Goal: Information Seeking & Learning: Learn about a topic

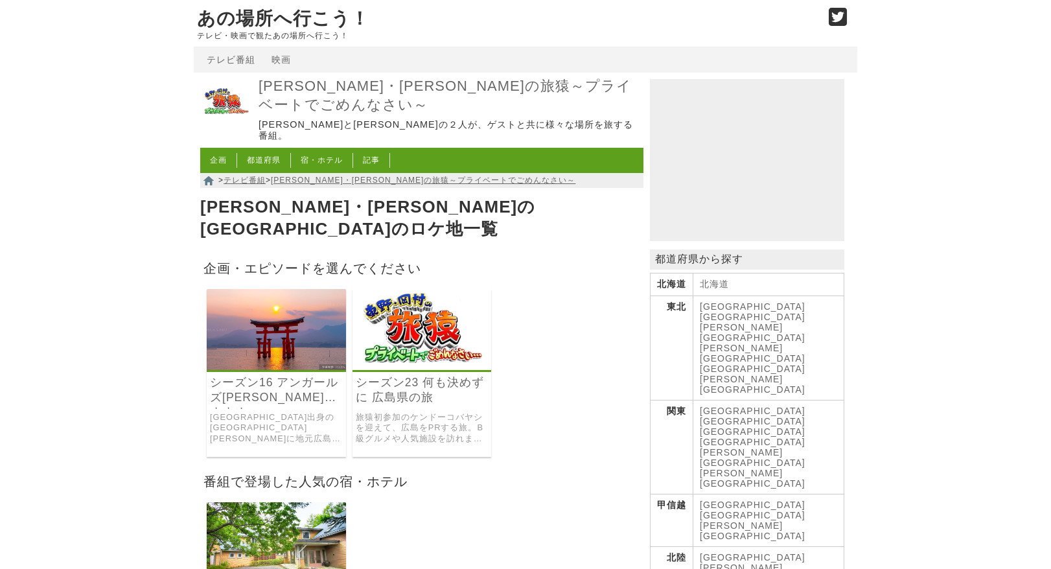
click at [301, 306] on img at bounding box center [276, 329] width 139 height 81
click at [325, 176] on link "[PERSON_NAME]・[PERSON_NAME]の旅猿～プライベートでごめんなさい～" at bounding box center [423, 180] width 305 height 9
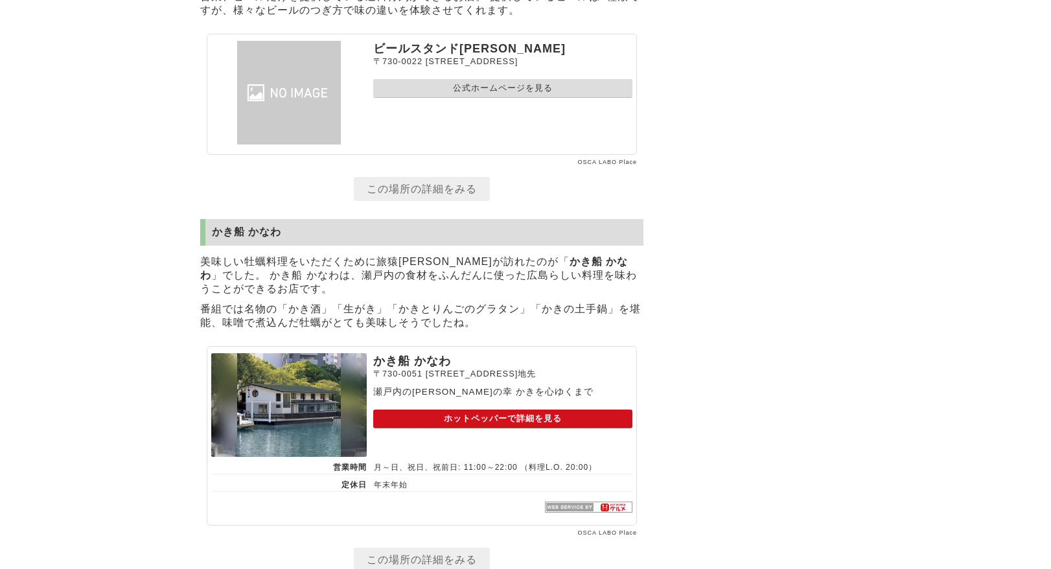
scroll to position [4019, 0]
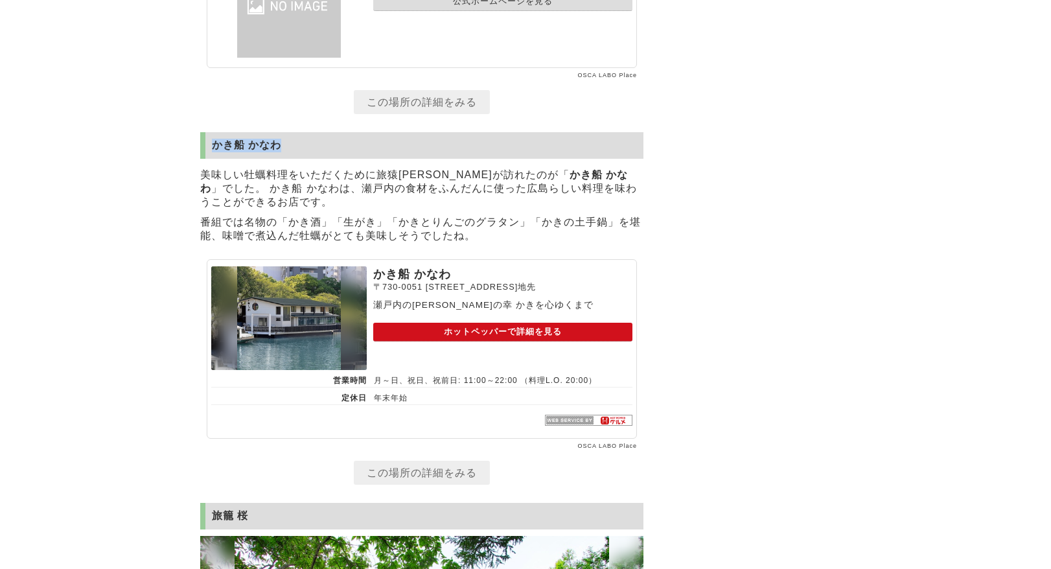
drag, startPoint x: 214, startPoint y: 179, endPoint x: 277, endPoint y: 183, distance: 63.0
click at [277, 159] on h2 "かき船 かなわ" at bounding box center [421, 145] width 443 height 27
copy h2 "かき船 かなわ"
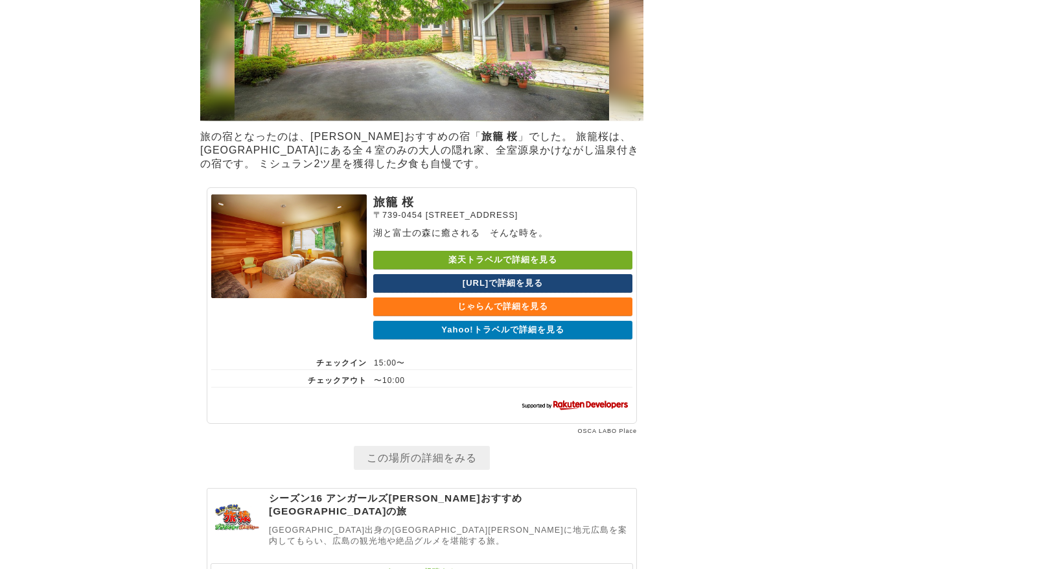
scroll to position [4732, 0]
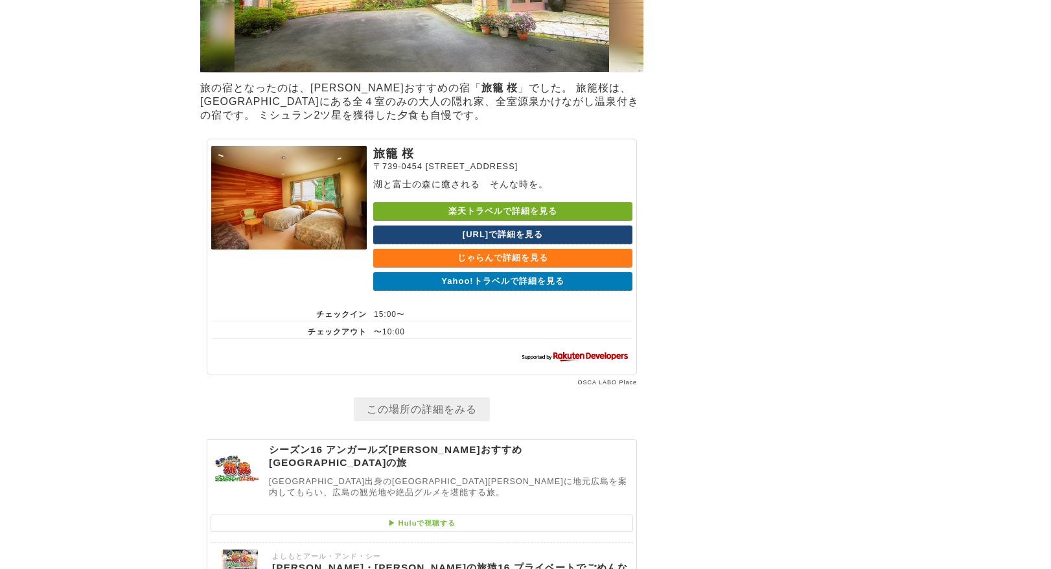
click at [504, 221] on link "楽天トラベルで詳細を見る" at bounding box center [502, 211] width 259 height 19
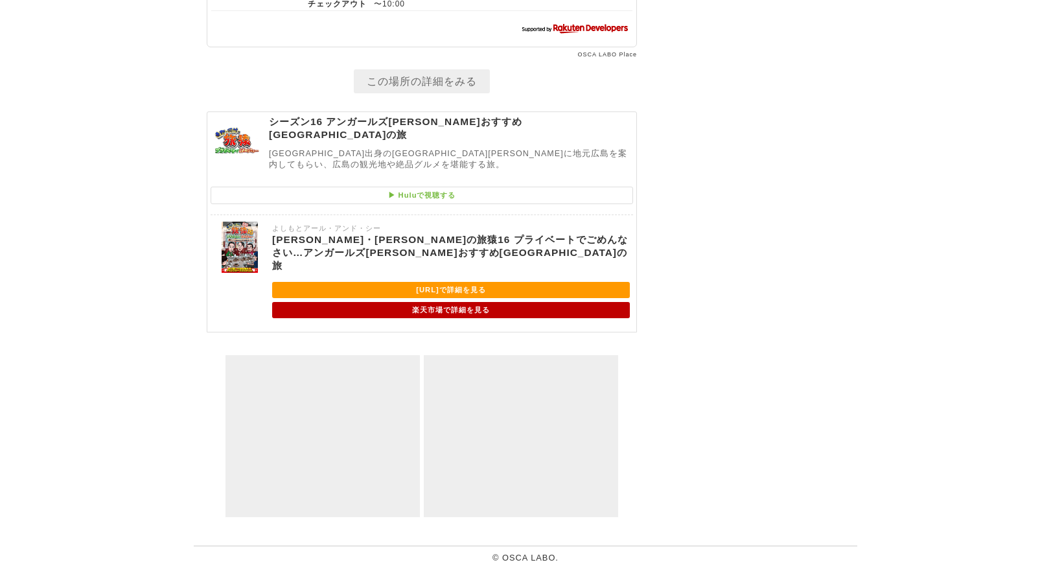
scroll to position [5120, 0]
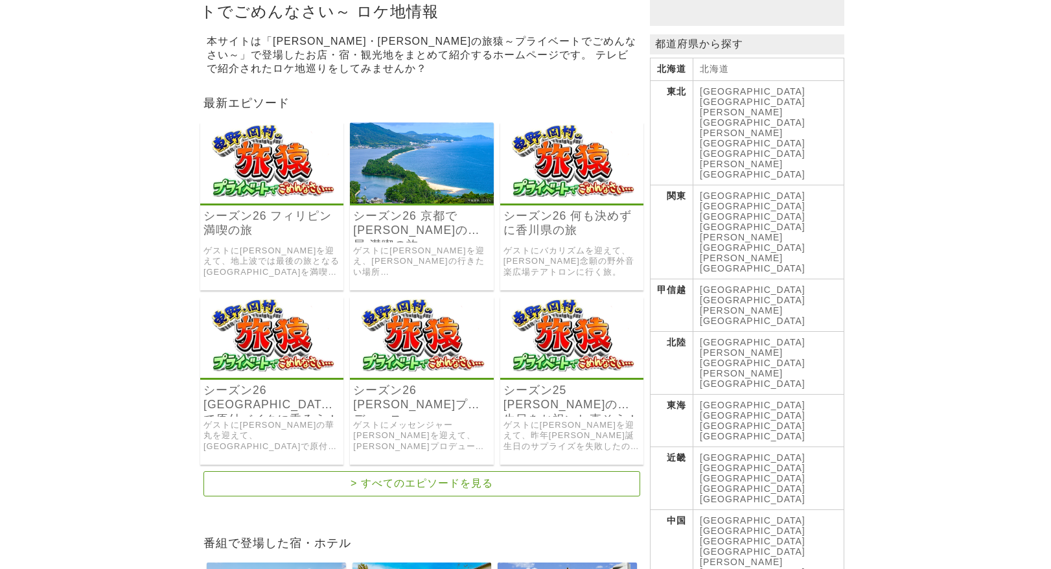
scroll to position [389, 0]
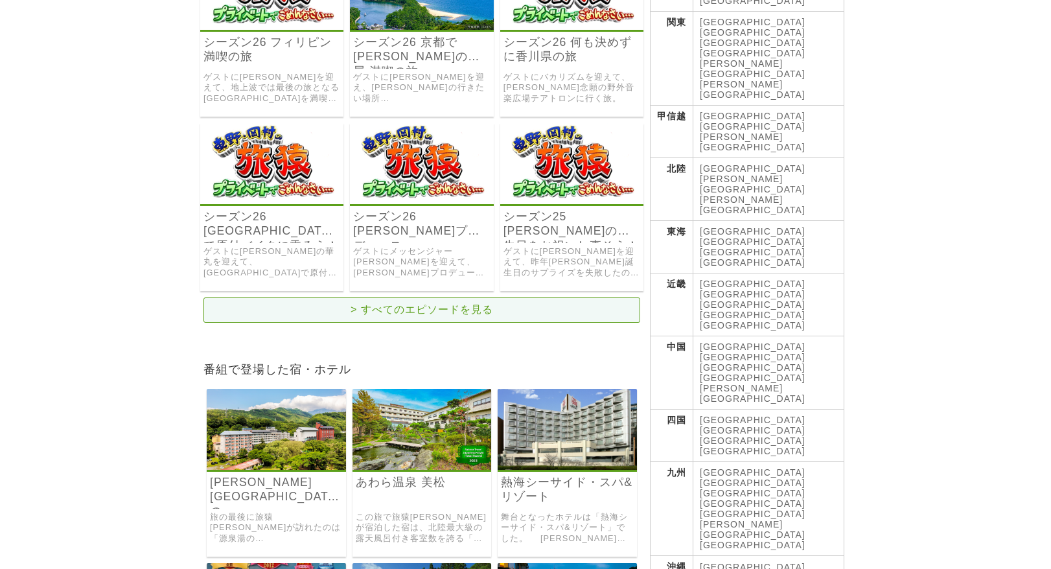
click at [386, 316] on link "> すべてのエピソードを見る" at bounding box center [422, 310] width 437 height 25
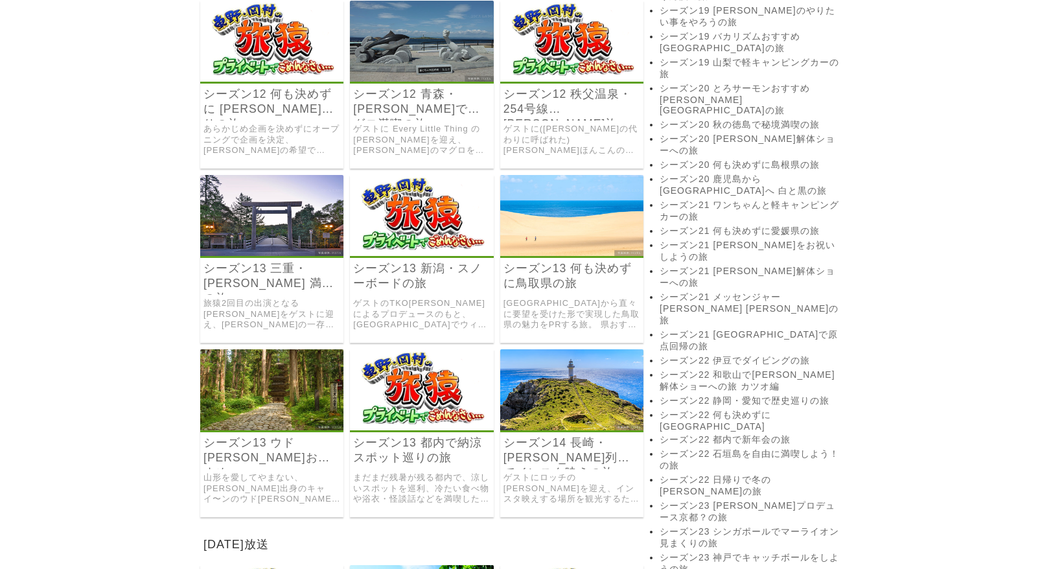
scroll to position [2463, 0]
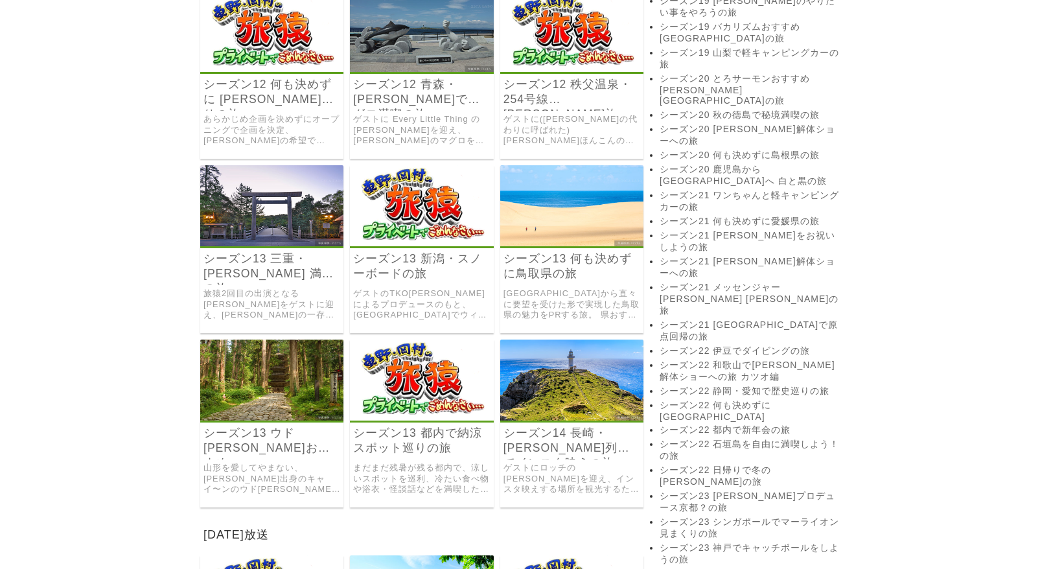
click at [607, 415] on img at bounding box center [571, 380] width 143 height 81
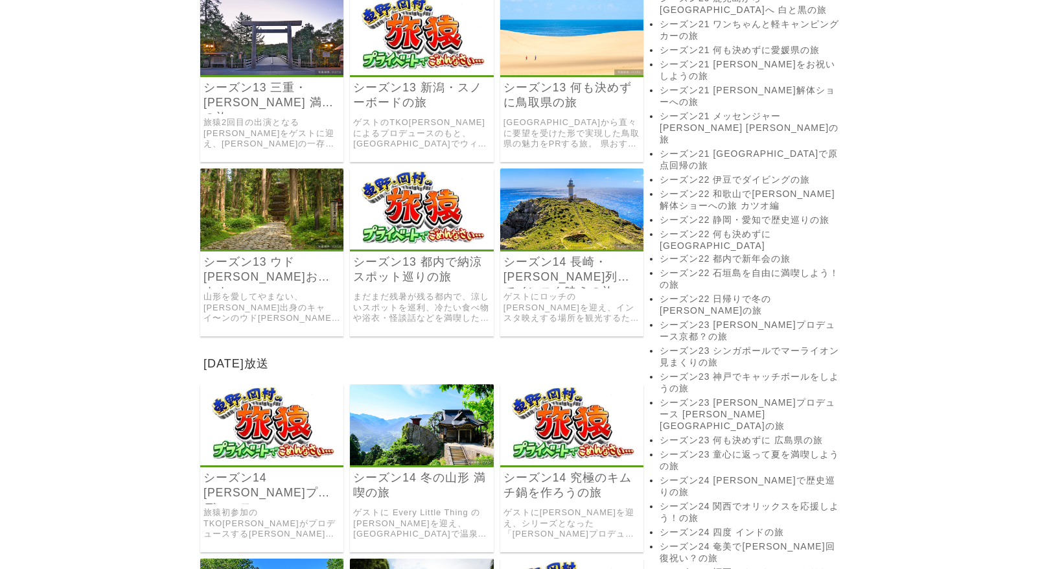
scroll to position [2852, 0]
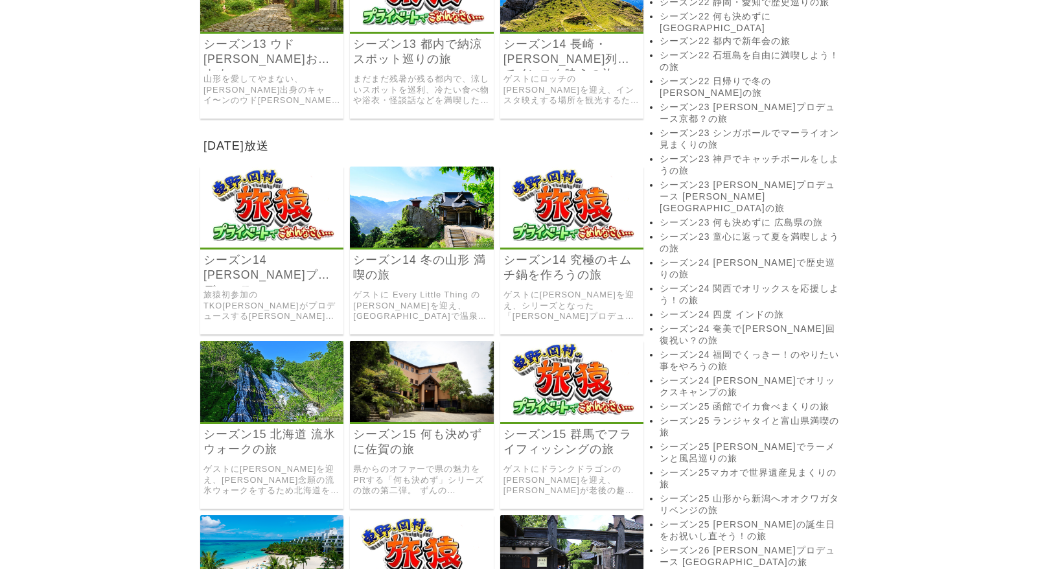
click at [432, 371] on img at bounding box center [421, 381] width 143 height 81
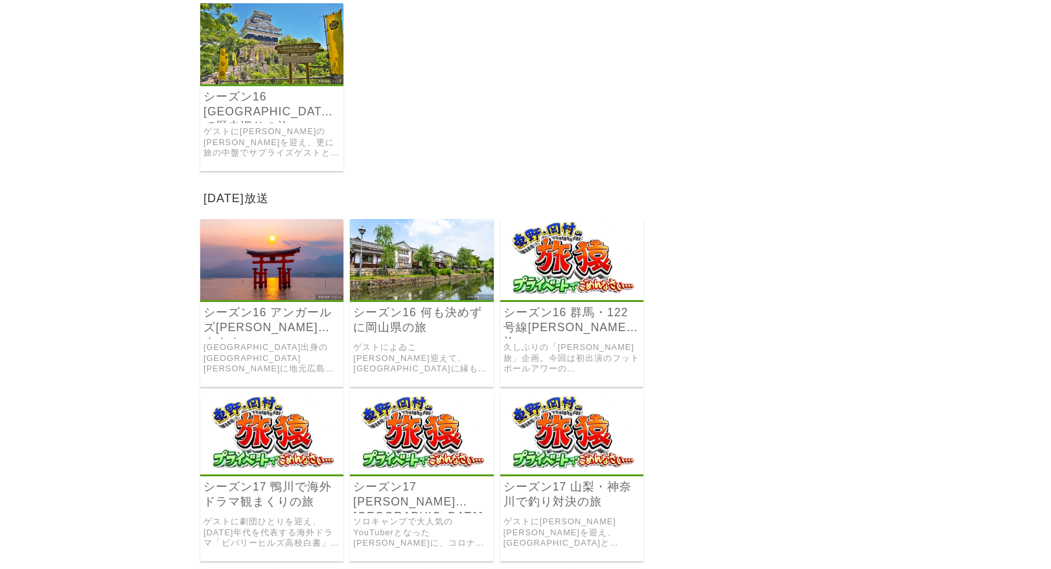
scroll to position [3565, 0]
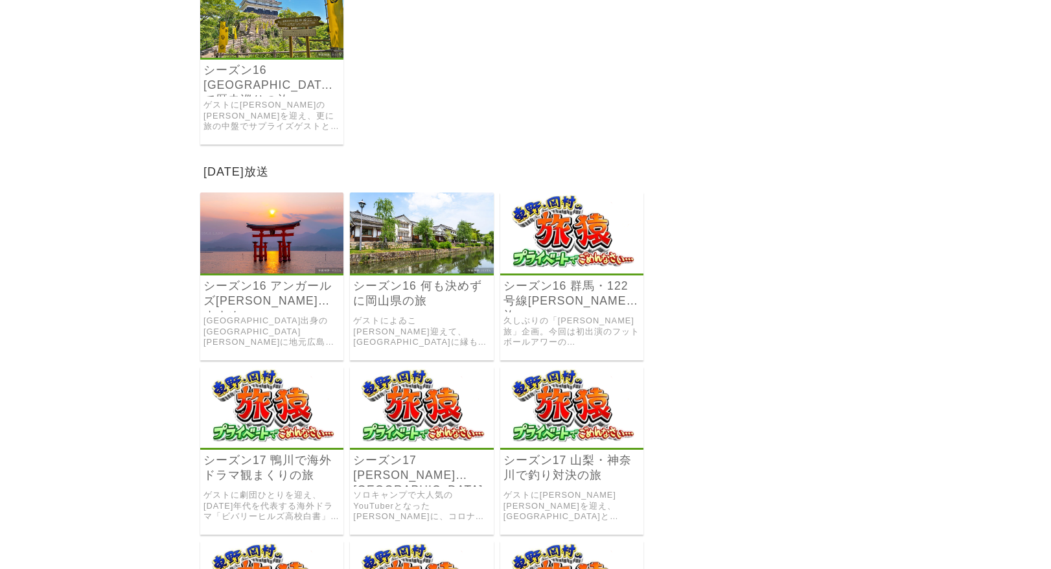
click at [429, 235] on img at bounding box center [421, 233] width 143 height 81
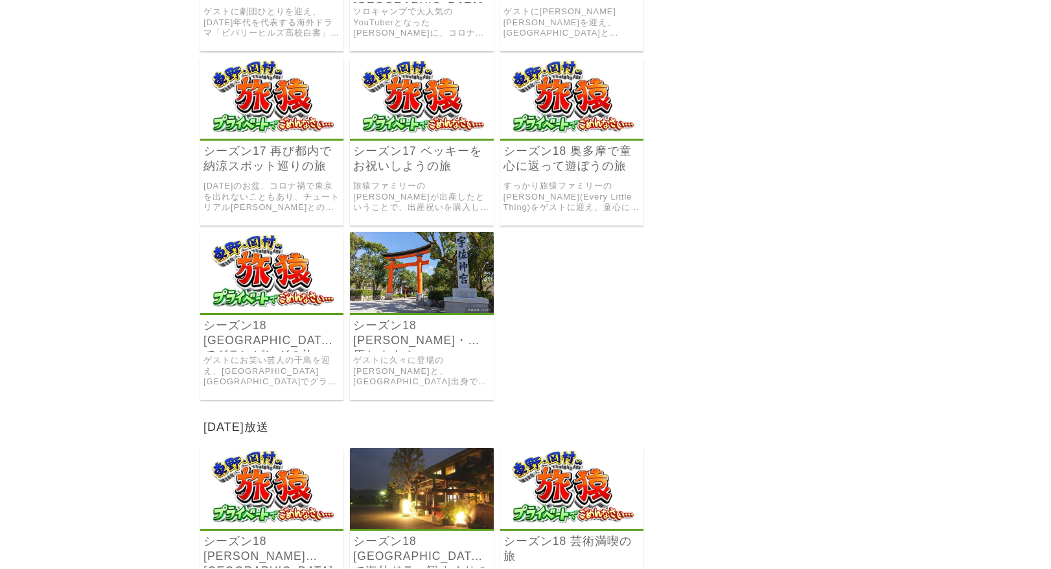
scroll to position [4084, 0]
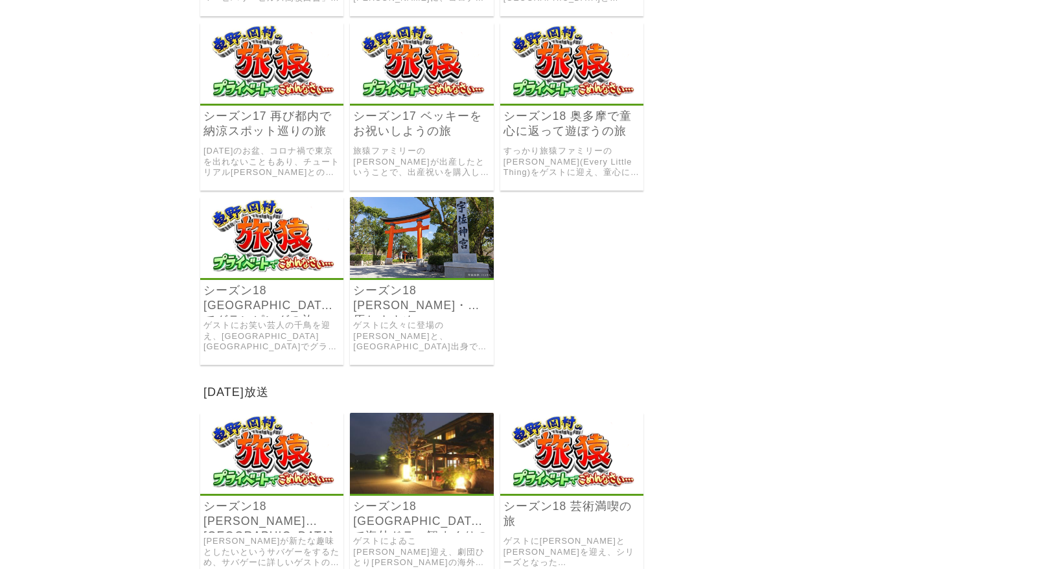
click at [464, 351] on link "ゲストに久々に登場の出川哲朗と、大分県出身で大分市観光大使の指原莉乃を迎え、ゲストの二人に大分県を案内してもらい満喫する旅。" at bounding box center [421, 336] width 137 height 32
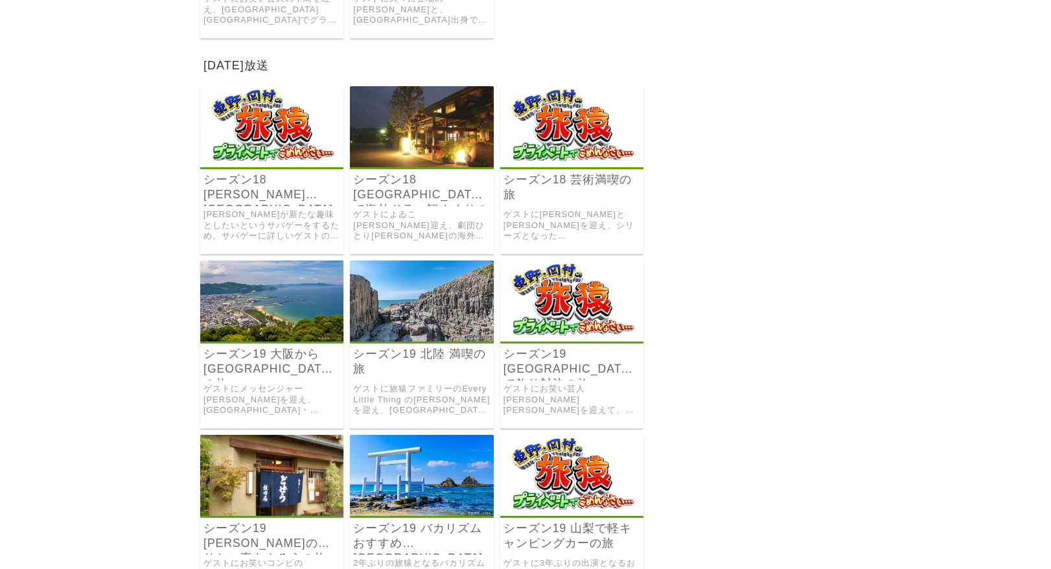
scroll to position [4537, 0]
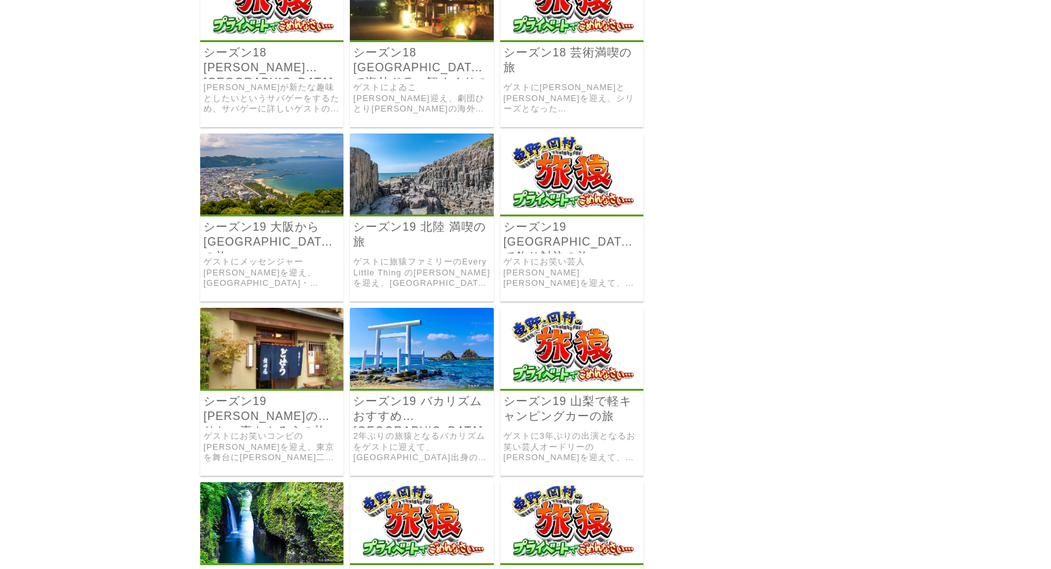
click at [452, 446] on link "2年ぶりの旅猿となるバカリズムをゲストに迎えて、福岡出身のバカリズムおすすめの福岡観光スポットを巡る旅。" at bounding box center [421, 447] width 137 height 32
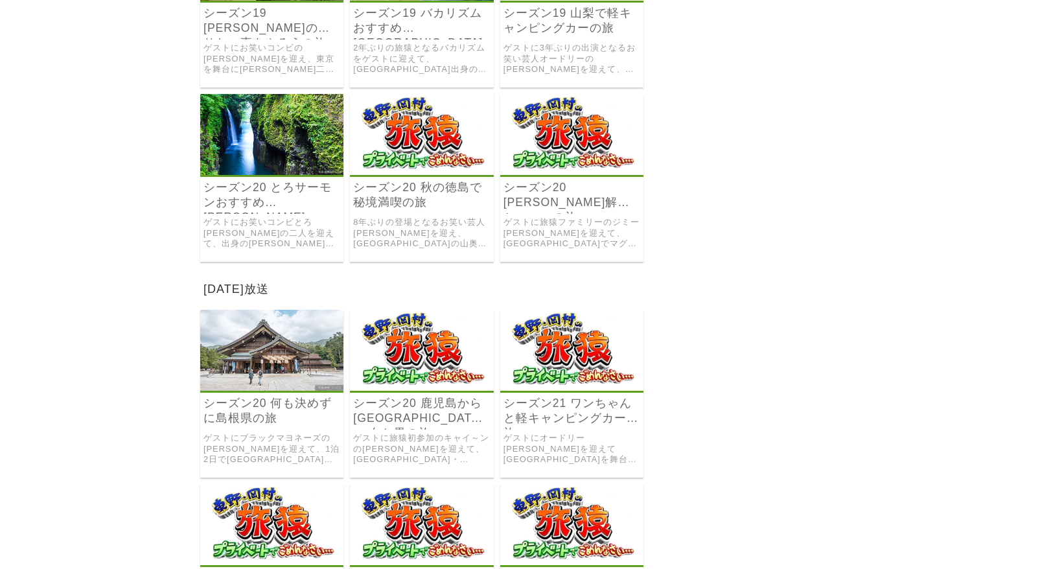
scroll to position [4926, 0]
click at [248, 174] on img at bounding box center [271, 133] width 143 height 81
click at [436, 383] on img at bounding box center [421, 349] width 143 height 81
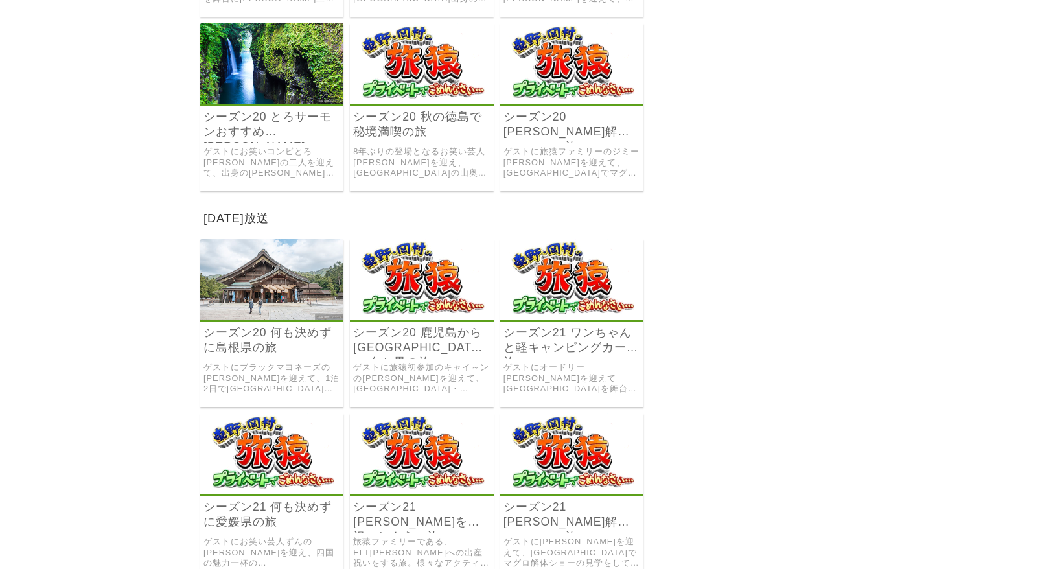
scroll to position [5121, 0]
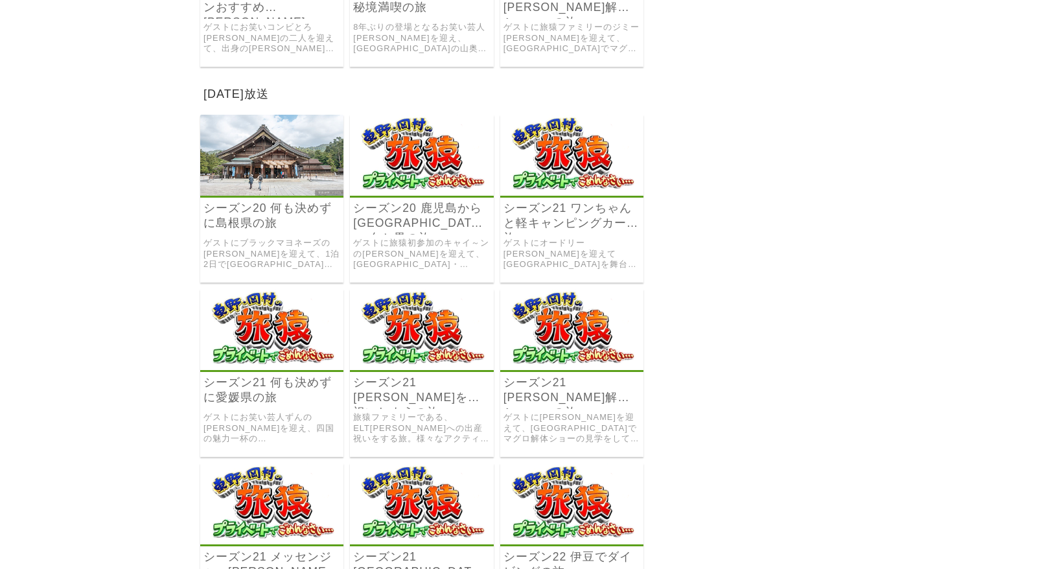
click at [242, 405] on link "シーズン21 何も決めずに愛媛県の旅" at bounding box center [272, 390] width 137 height 30
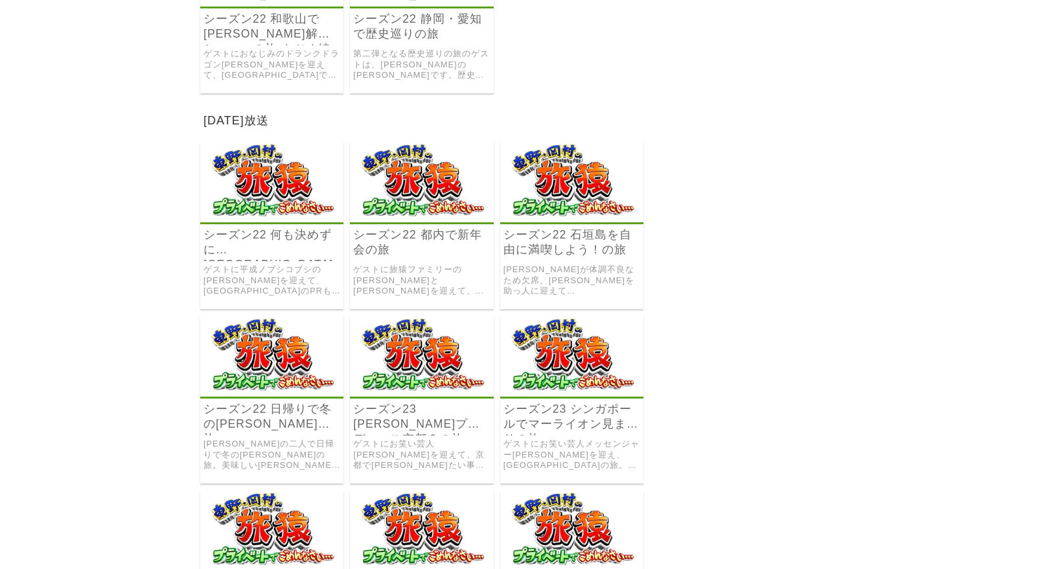
scroll to position [5834, 0]
click at [207, 280] on link "ゲストに平成ノブシコブシの吉村崇を迎えて、長崎県のPRもしながら何も決めずに旅をします。" at bounding box center [272, 280] width 137 height 32
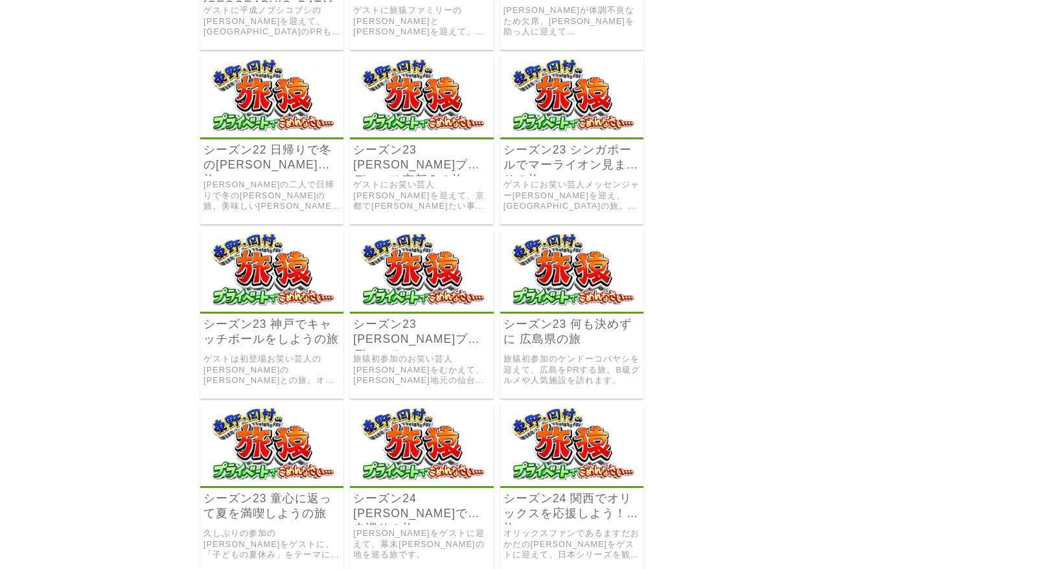
scroll to position [6093, 0]
click at [577, 311] on img at bounding box center [571, 270] width 143 height 81
click at [445, 130] on img at bounding box center [421, 96] width 143 height 81
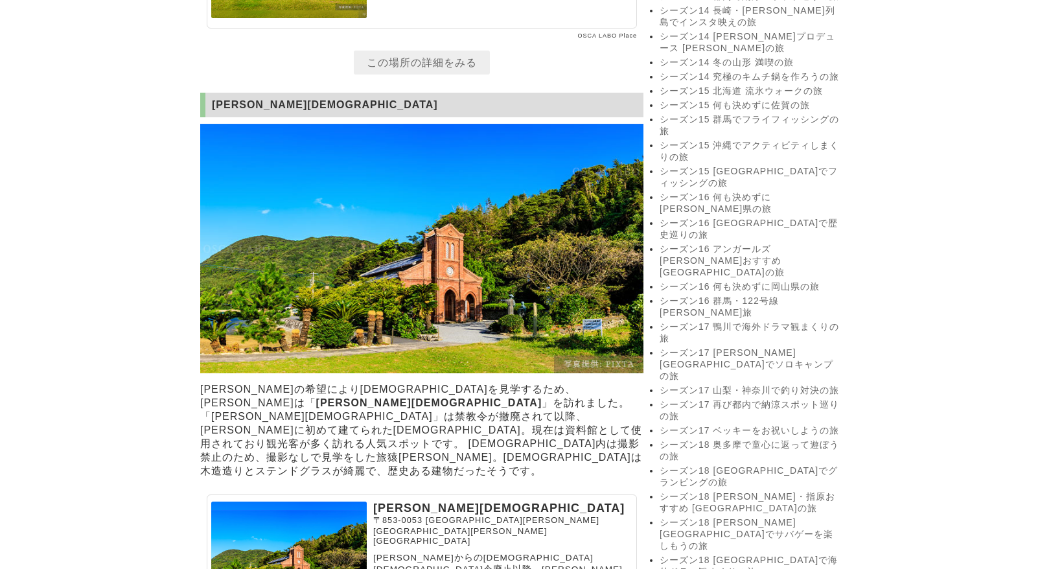
scroll to position [1815, 0]
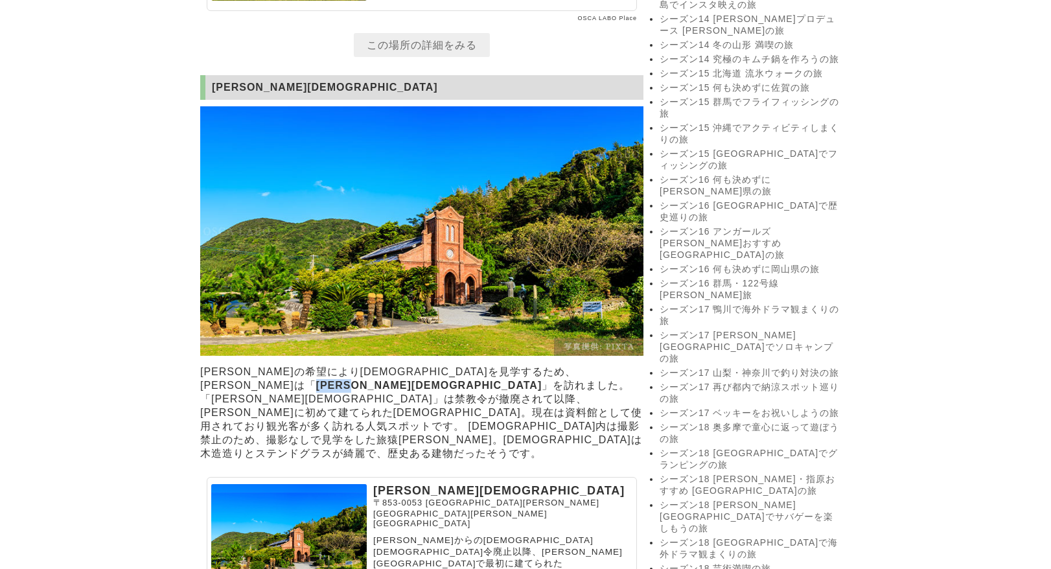
drag, startPoint x: 443, startPoint y: 362, endPoint x: 497, endPoint y: 361, distance: 53.8
click at [497, 380] on strong "堂崎天主堂" at bounding box center [429, 385] width 226 height 11
copy strong "堂崎天主堂"
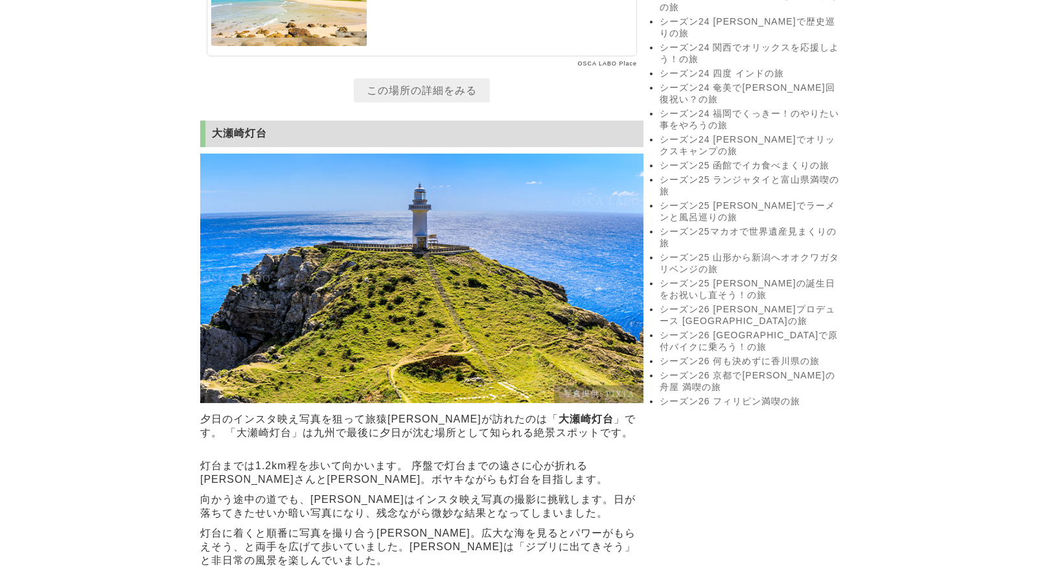
scroll to position [3111, 0]
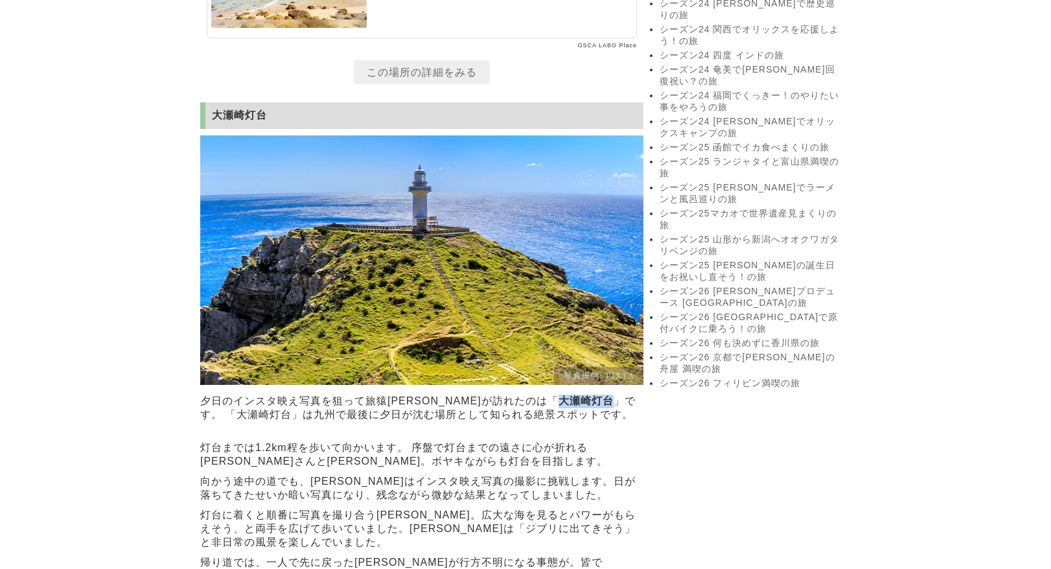
drag, startPoint x: 489, startPoint y: 331, endPoint x: 540, endPoint y: 333, distance: 51.3
click at [559, 395] on strong "大瀬崎灯台" at bounding box center [586, 400] width 55 height 11
copy strong "大瀬崎灯台"
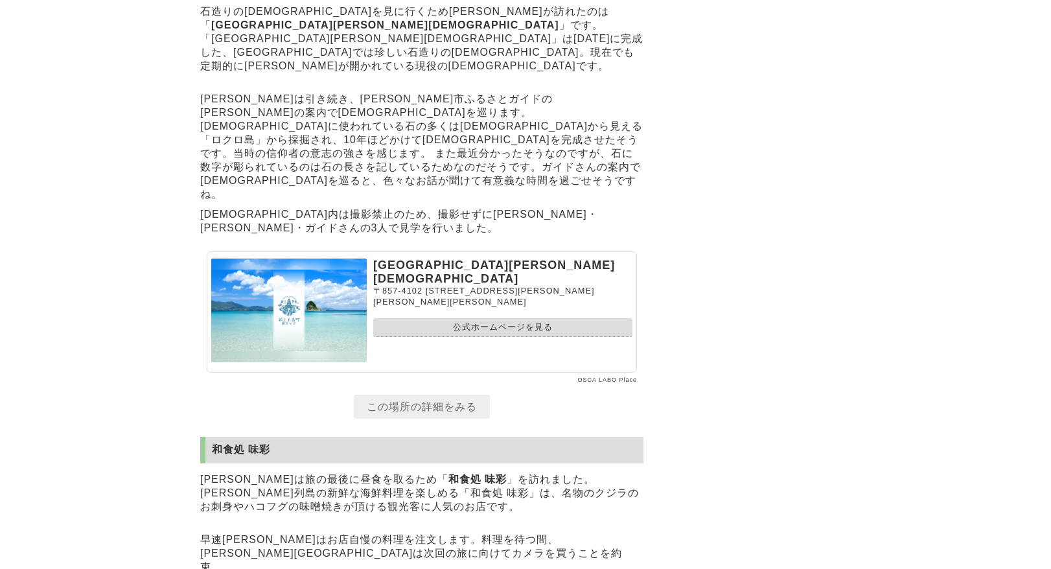
scroll to position [7778, 0]
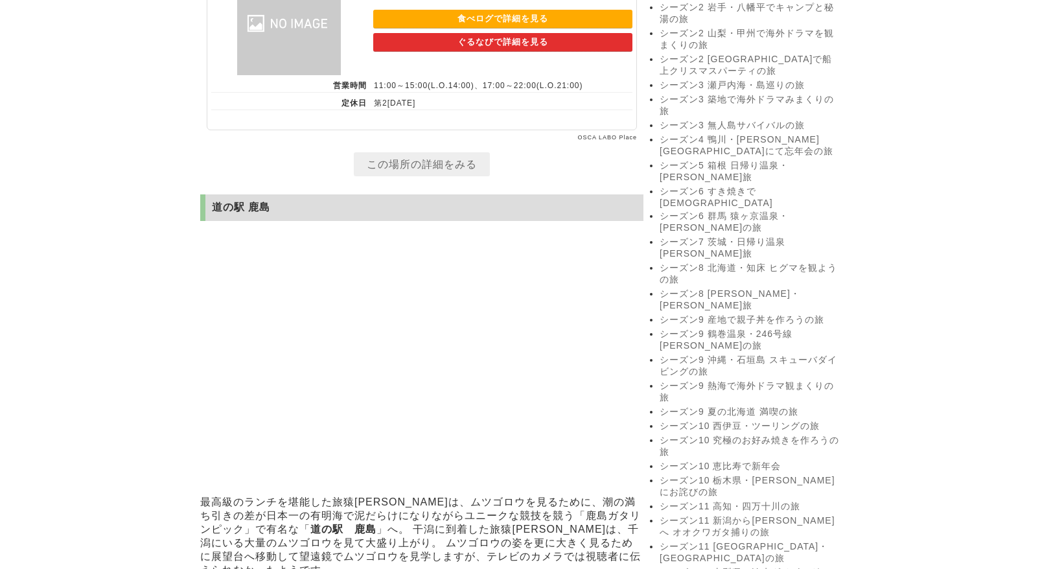
scroll to position [713, 0]
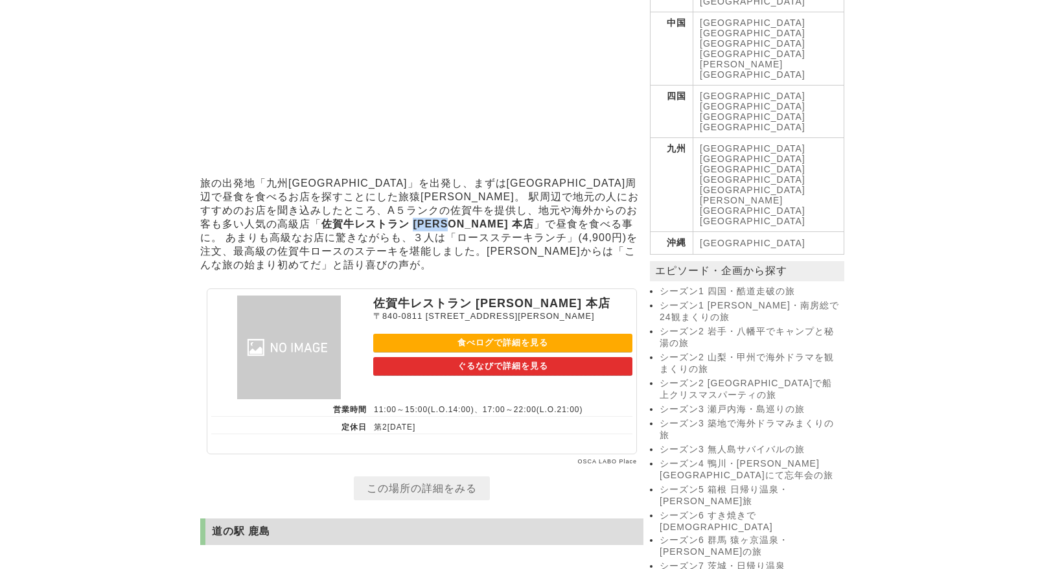
drag, startPoint x: 199, startPoint y: 226, endPoint x: 246, endPoint y: 224, distance: 47.4
copy strong "[PERSON_NAME] 本店"
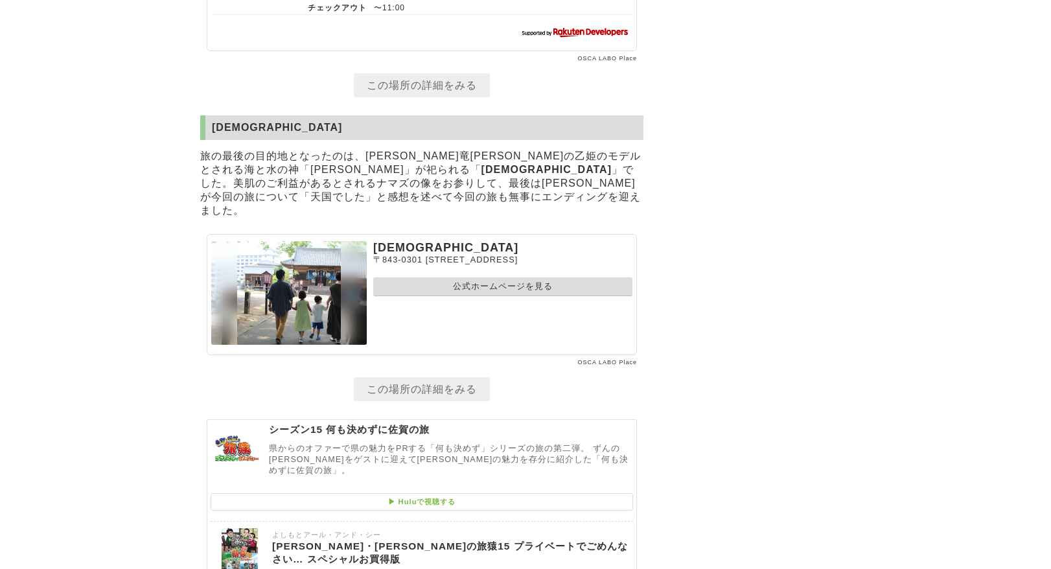
scroll to position [3641, 0]
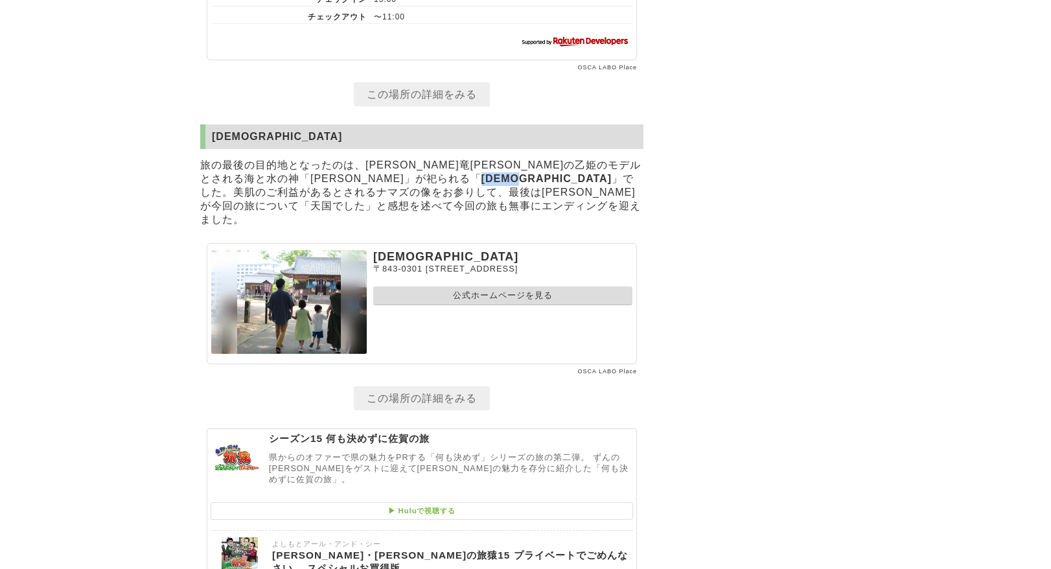
drag, startPoint x: 325, startPoint y: 149, endPoint x: 371, endPoint y: 148, distance: 46.7
click at [482, 173] on strong "[DEMOGRAPHIC_DATA]" at bounding box center [547, 178] width 130 height 11
copy strong "[DEMOGRAPHIC_DATA]"
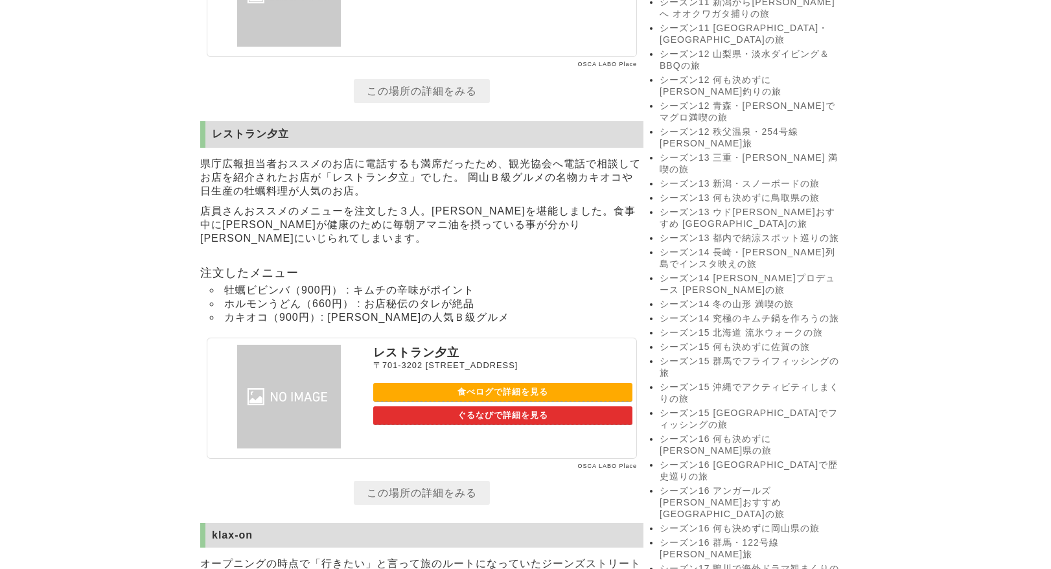
scroll to position [2009, 0]
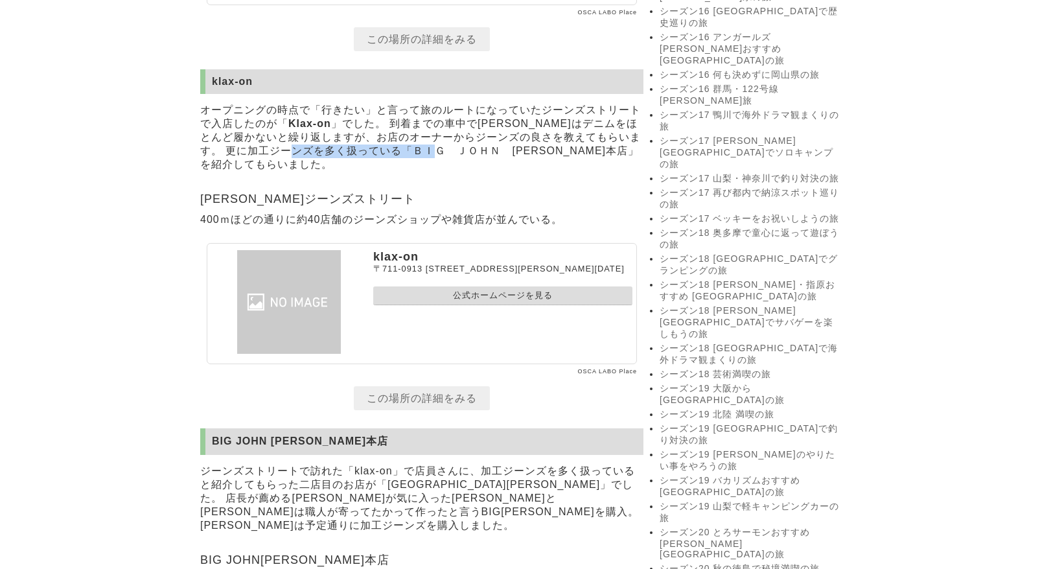
drag, startPoint x: 344, startPoint y: 188, endPoint x: 484, endPoint y: 187, distance: 139.4
click at [484, 175] on p "オープニングの時点で「行きたい」と言って旅のルートになっていたジーンズストリートで入店したのが「 Klax-on 」でした。 到着までの車中で[PERSON_…" at bounding box center [421, 137] width 443 height 75
copy p "ＢＩＧ　ＪＯＨＮ　[PERSON_NAME]本店"
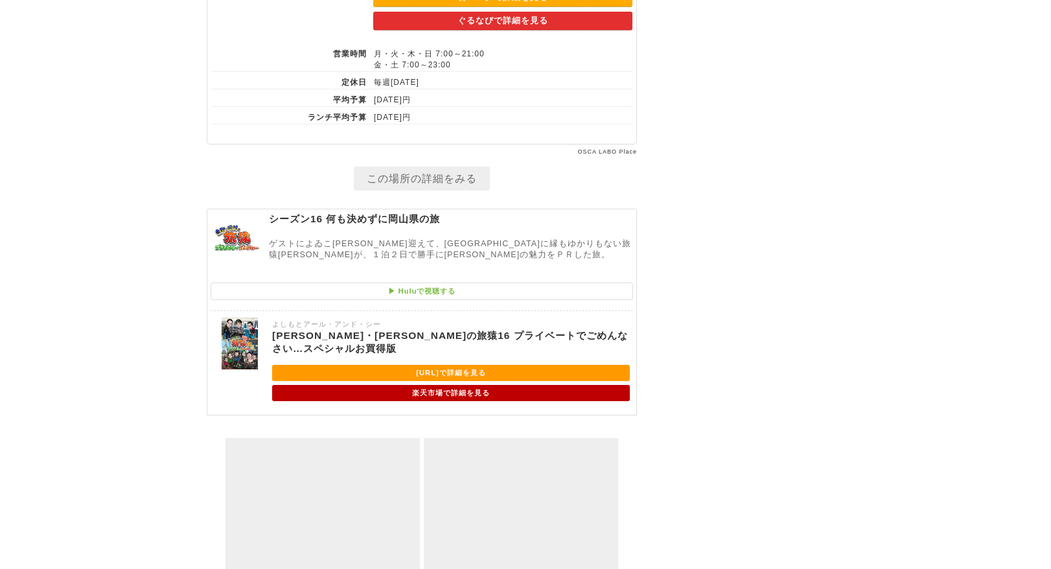
scroll to position [5500, 0]
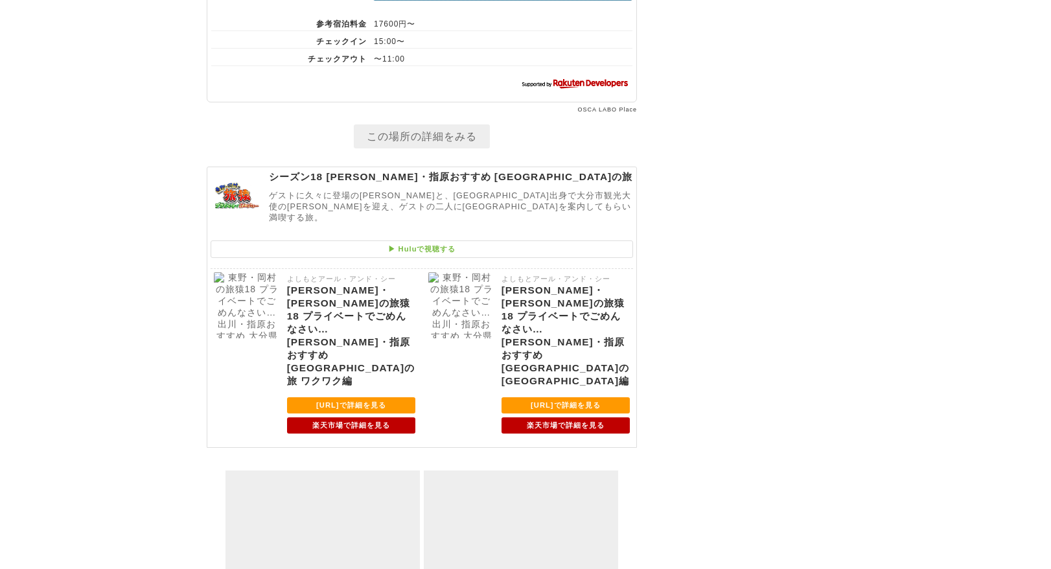
scroll to position [8527, 0]
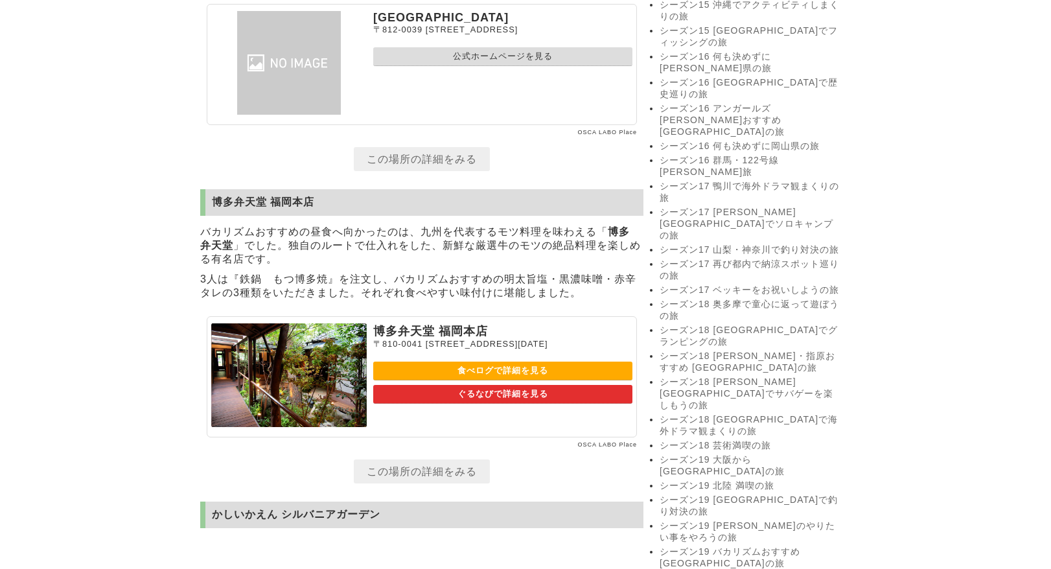
scroll to position [1945, 0]
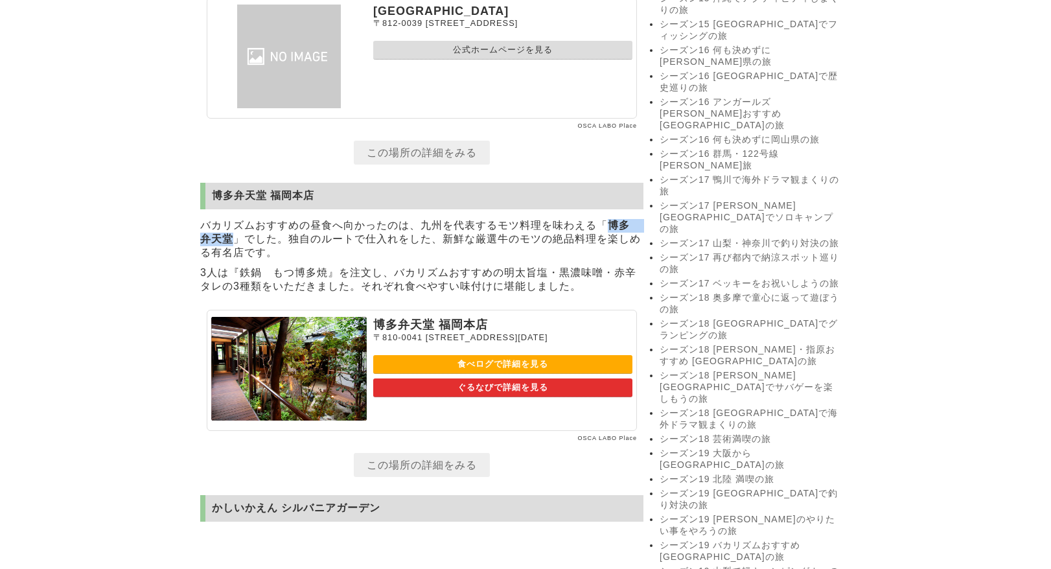
drag, startPoint x: 609, startPoint y: 267, endPoint x: 234, endPoint y: 285, distance: 375.1
click at [234, 263] on p "バカリズムおすすめの昼食へ向かったのは、九州を代表するモツ料理を味わえる「 博多　弁天堂 」でした。独自のルートで仕入れをした、新鮮な厳選牛のモツの絶品料理を…" at bounding box center [421, 239] width 443 height 47
copy strong "博多　弁天堂"
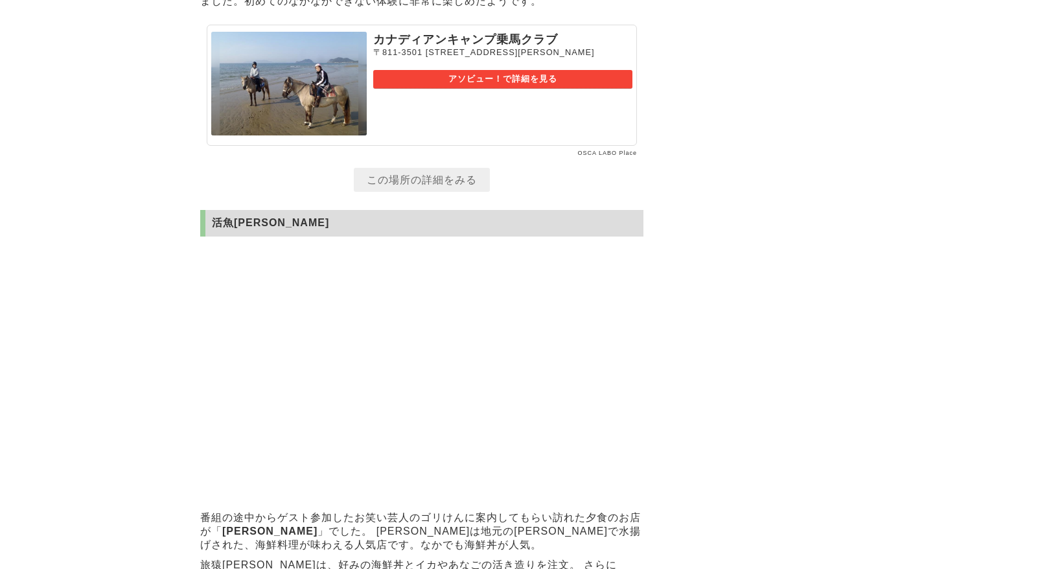
scroll to position [4602, 0]
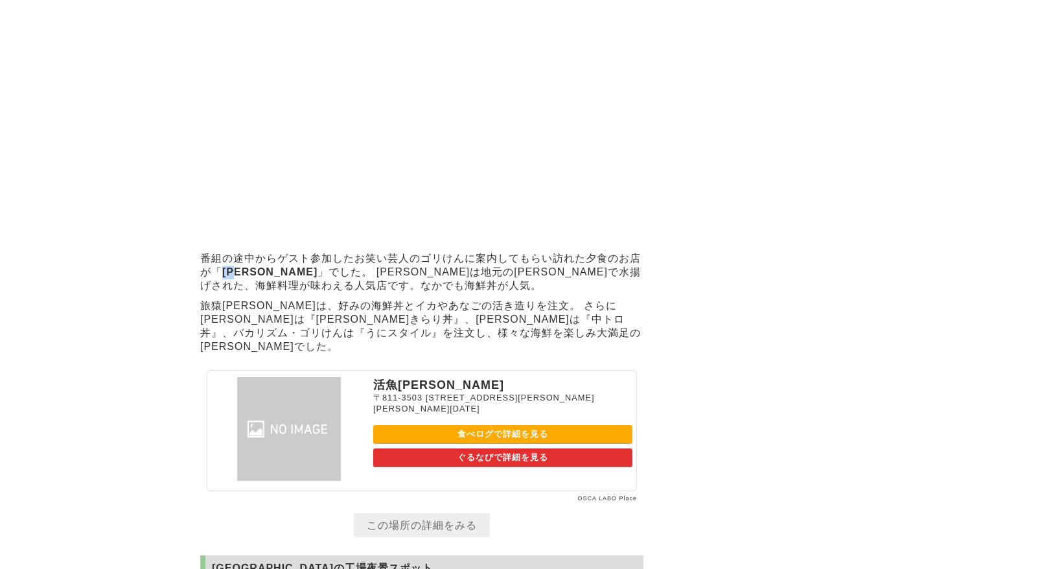
drag, startPoint x: 226, startPoint y: 356, endPoint x: 243, endPoint y: 358, distance: 17.0
click at [243, 277] on strong "海彦" at bounding box center [269, 271] width 95 height 11
copy strong "海彦"
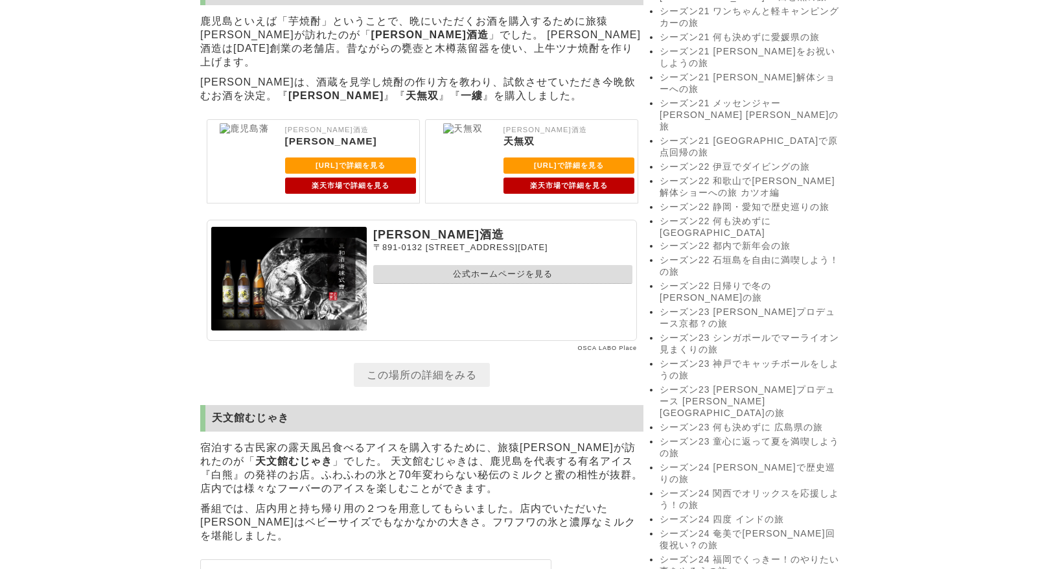
scroll to position [2852, 0]
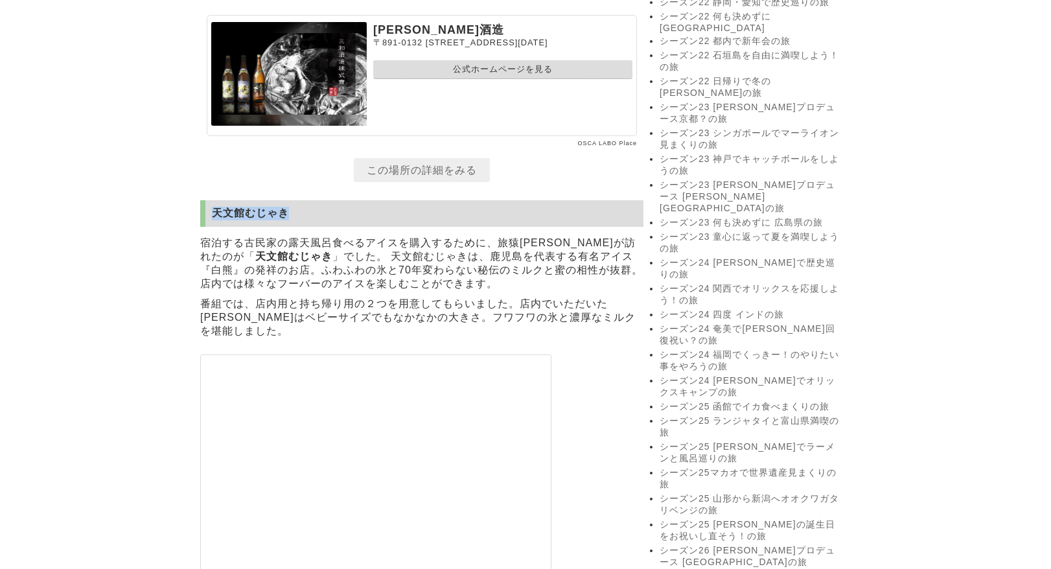
drag, startPoint x: 213, startPoint y: 181, endPoint x: 309, endPoint y: 178, distance: 96.0
click at [309, 200] on h2 "天文館むじゃき" at bounding box center [421, 213] width 443 height 27
copy h2 "天文館むじゃき"
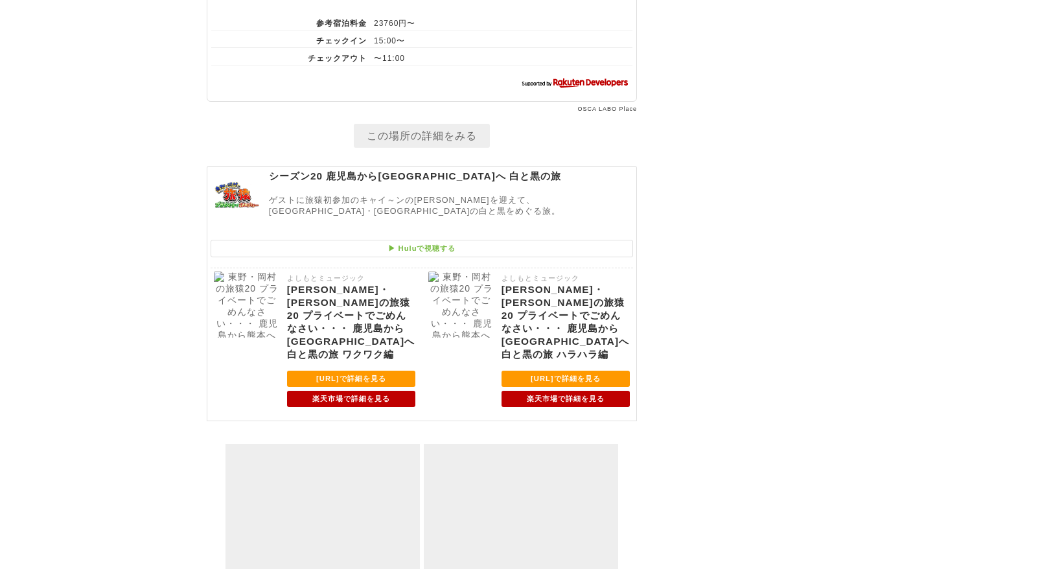
scroll to position [7741, 0]
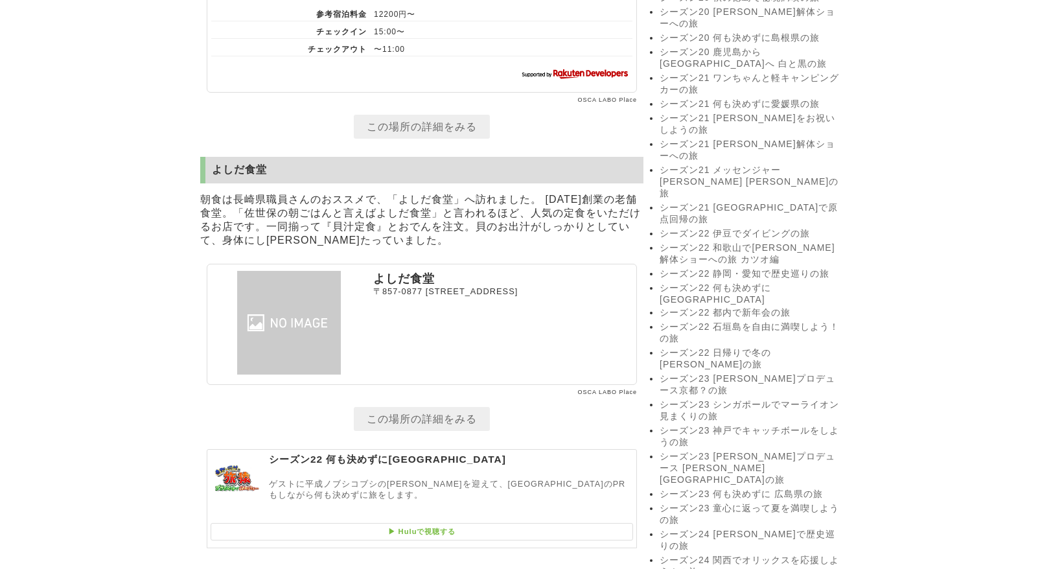
scroll to position [2658, 0]
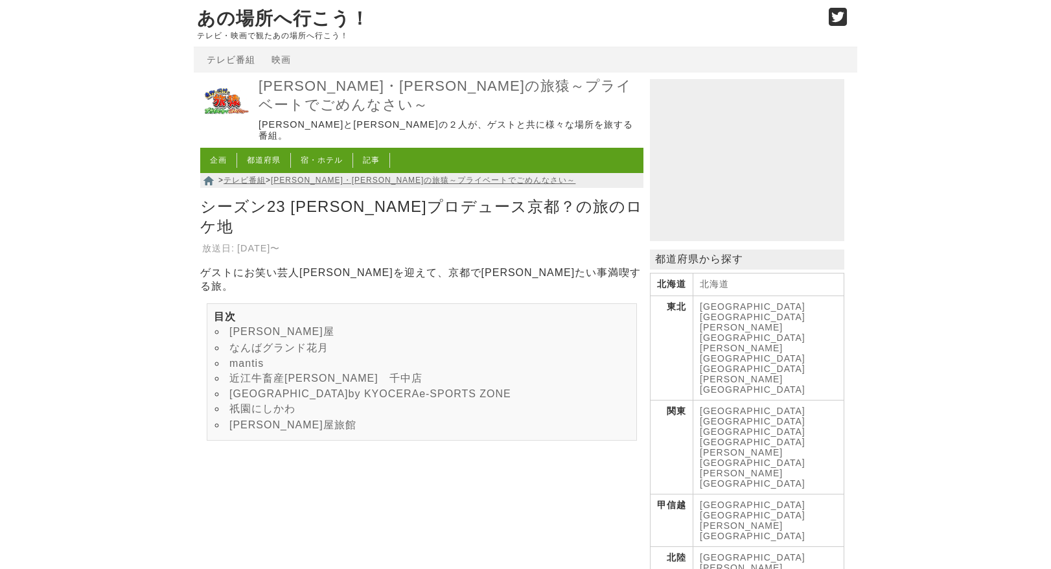
click at [250, 403] on link "祇園にしかわ" at bounding box center [262, 408] width 66 height 11
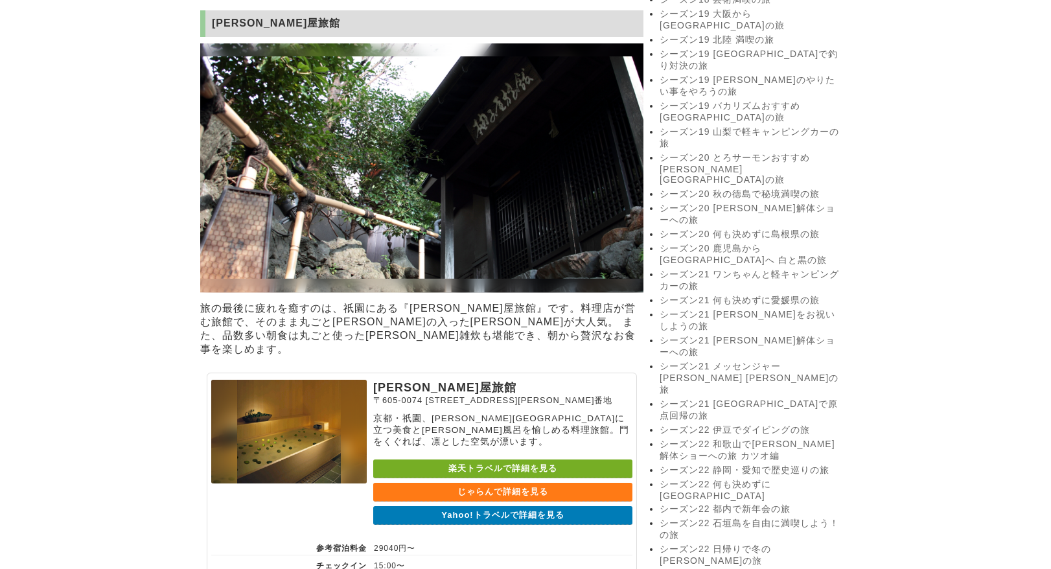
scroll to position [2433, 0]
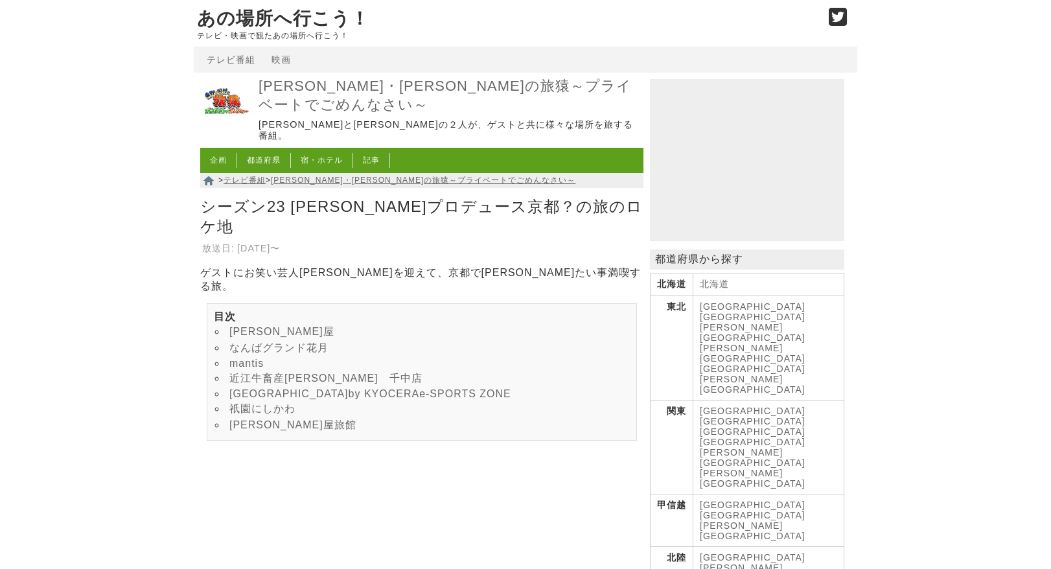
click at [246, 419] on link "[PERSON_NAME]屋旅館" at bounding box center [292, 424] width 127 height 11
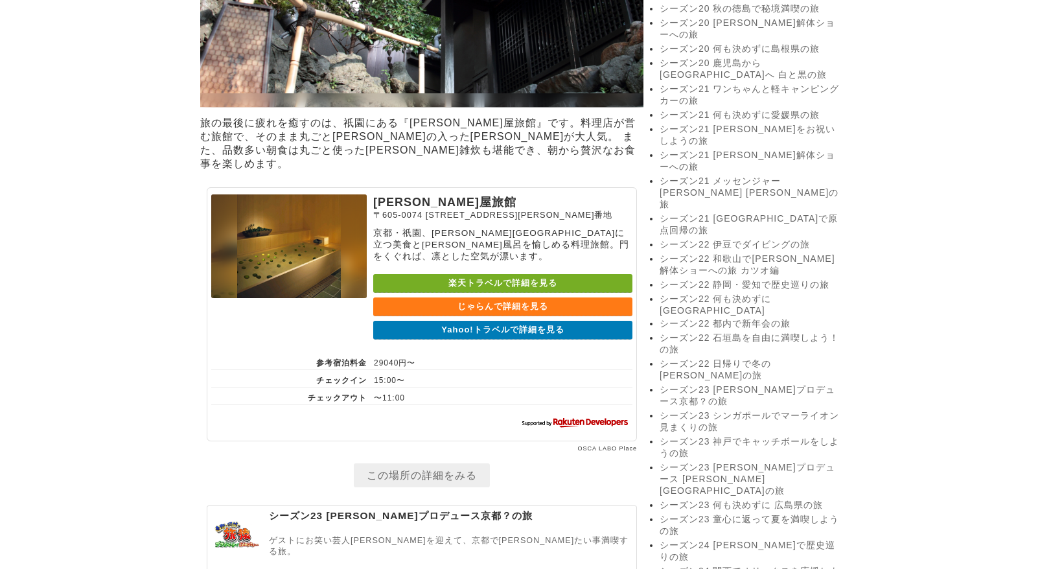
scroll to position [2284, 0]
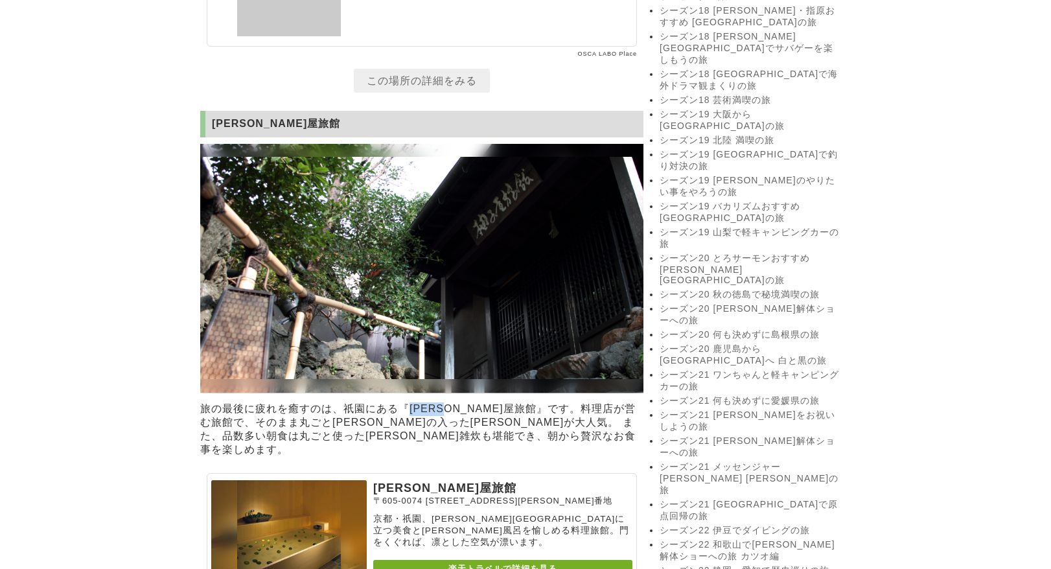
drag, startPoint x: 411, startPoint y: 434, endPoint x: 467, endPoint y: 436, distance: 55.8
click at [467, 436] on p "旅の最後に疲れを癒すのは、祇園にある『[PERSON_NAME]屋旅館』です。料理店が営む旅館で、そのまま丸ごと[PERSON_NAME]の入った[PERSO…" at bounding box center [421, 429] width 443 height 61
copy p "[PERSON_NAME]屋旅館"
